Goal: Complete application form

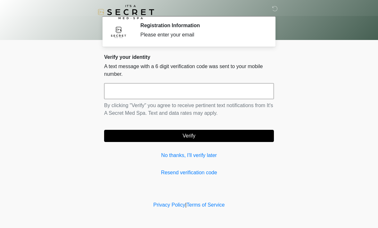
click at [226, 91] on input "text" at bounding box center [189, 91] width 170 height 16
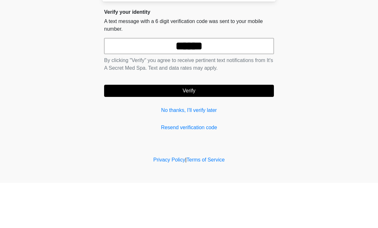
type input "******"
click at [250, 130] on button "Verify" at bounding box center [189, 136] width 170 height 12
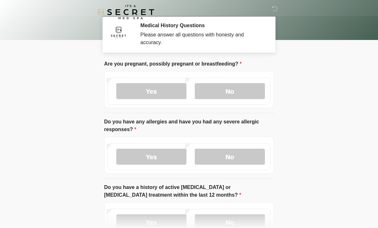
click at [243, 92] on label "No" at bounding box center [230, 91] width 70 height 16
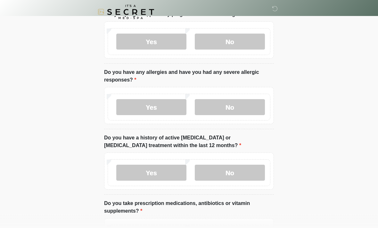
scroll to position [49, 0]
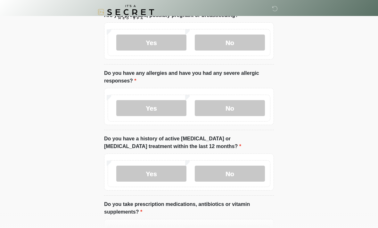
click at [245, 108] on label "No" at bounding box center [230, 108] width 70 height 16
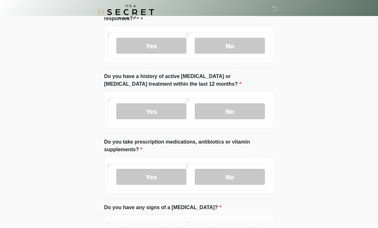
scroll to position [114, 0]
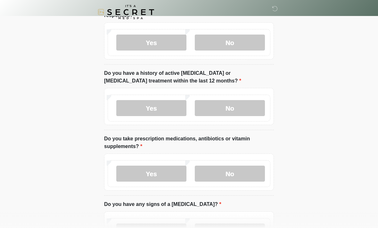
click at [243, 110] on label "No" at bounding box center [230, 108] width 70 height 16
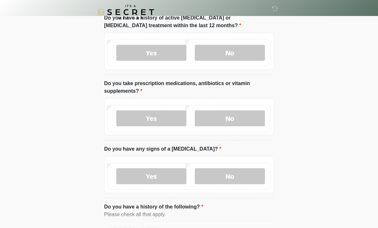
scroll to position [171, 0]
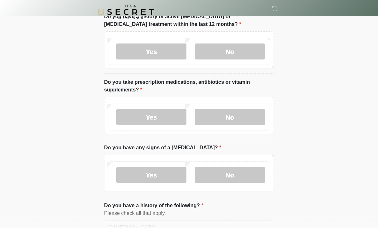
click at [240, 121] on label "No" at bounding box center [230, 118] width 70 height 16
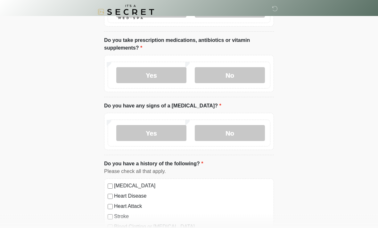
scroll to position [214, 0]
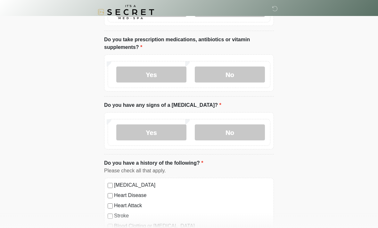
click at [242, 132] on label "No" at bounding box center [230, 133] width 70 height 16
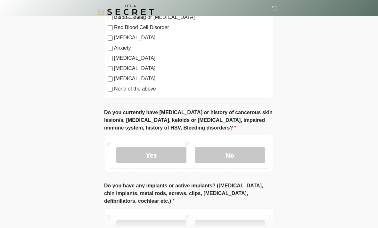
scroll to position [432, 0]
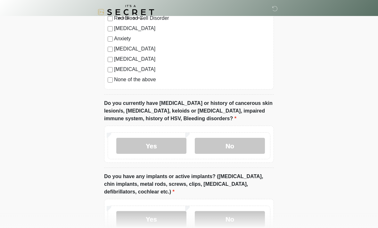
click at [244, 142] on label "No" at bounding box center [230, 146] width 70 height 16
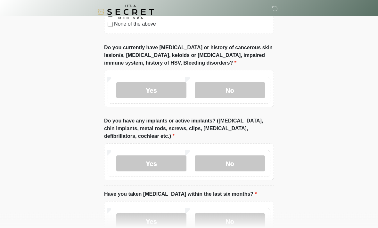
scroll to position [489, 0]
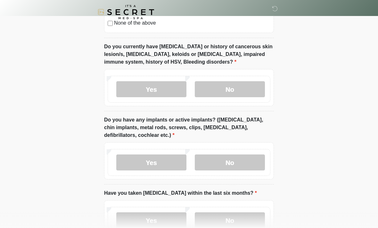
click at [248, 162] on label "No" at bounding box center [230, 163] width 70 height 16
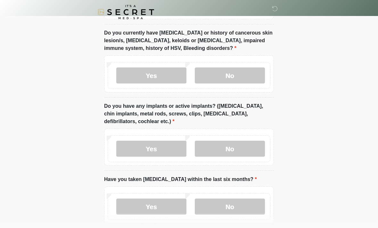
scroll to position [533, 0]
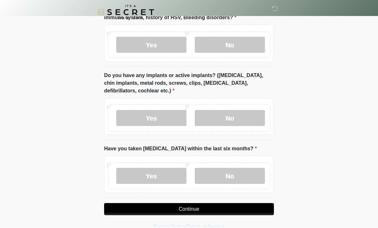
click at [249, 175] on label "No" at bounding box center [230, 176] width 70 height 16
click at [240, 209] on button "Continue" at bounding box center [189, 209] width 170 height 12
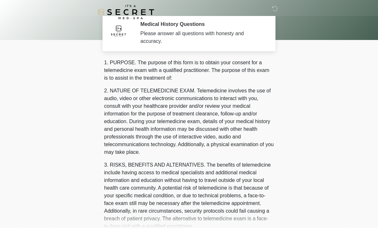
scroll to position [0, 0]
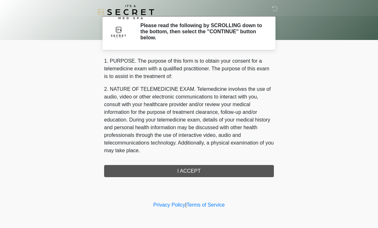
click at [234, 171] on div "1. PURPOSE. The purpose of this form is to obtain your consent for a telemedici…" at bounding box center [189, 117] width 170 height 120
click at [230, 176] on div "1. PURPOSE. The purpose of this form is to obtain your consent for a telemedici…" at bounding box center [189, 117] width 170 height 120
click at [194, 173] on div "1. PURPOSE. The purpose of this form is to obtain your consent for a telemedici…" at bounding box center [189, 117] width 170 height 120
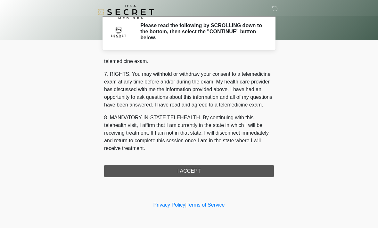
scroll to position [271, 0]
click at [194, 174] on button "I ACCEPT" at bounding box center [189, 171] width 170 height 12
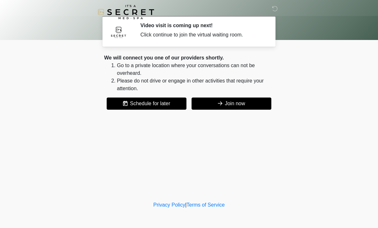
click at [237, 108] on button "Join now" at bounding box center [232, 104] width 80 height 12
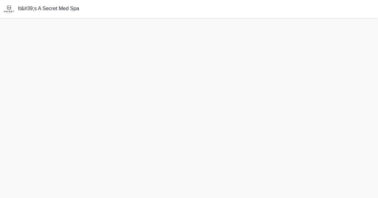
scroll to position [2, 0]
